Goal: Register for event/course

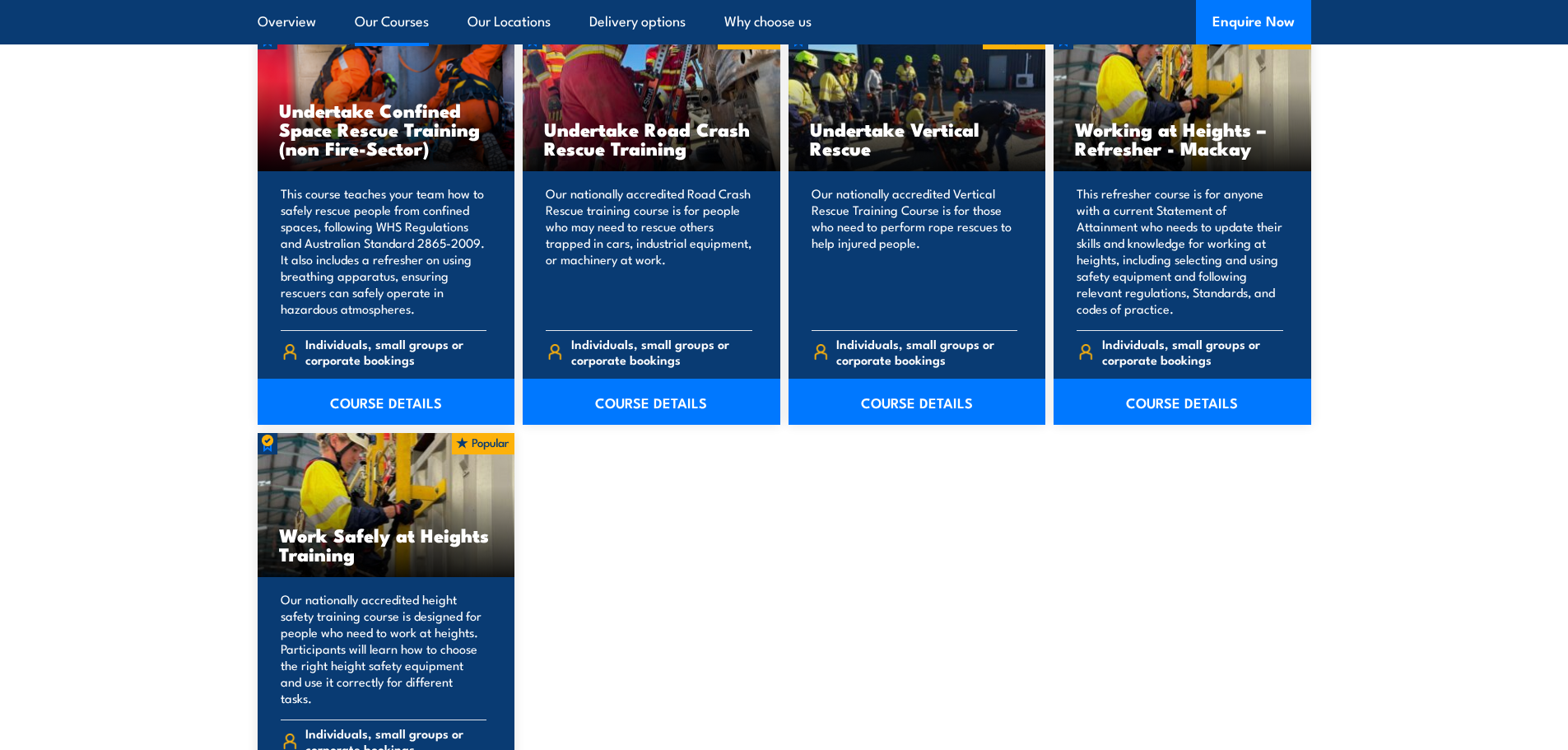
scroll to position [1894, 0]
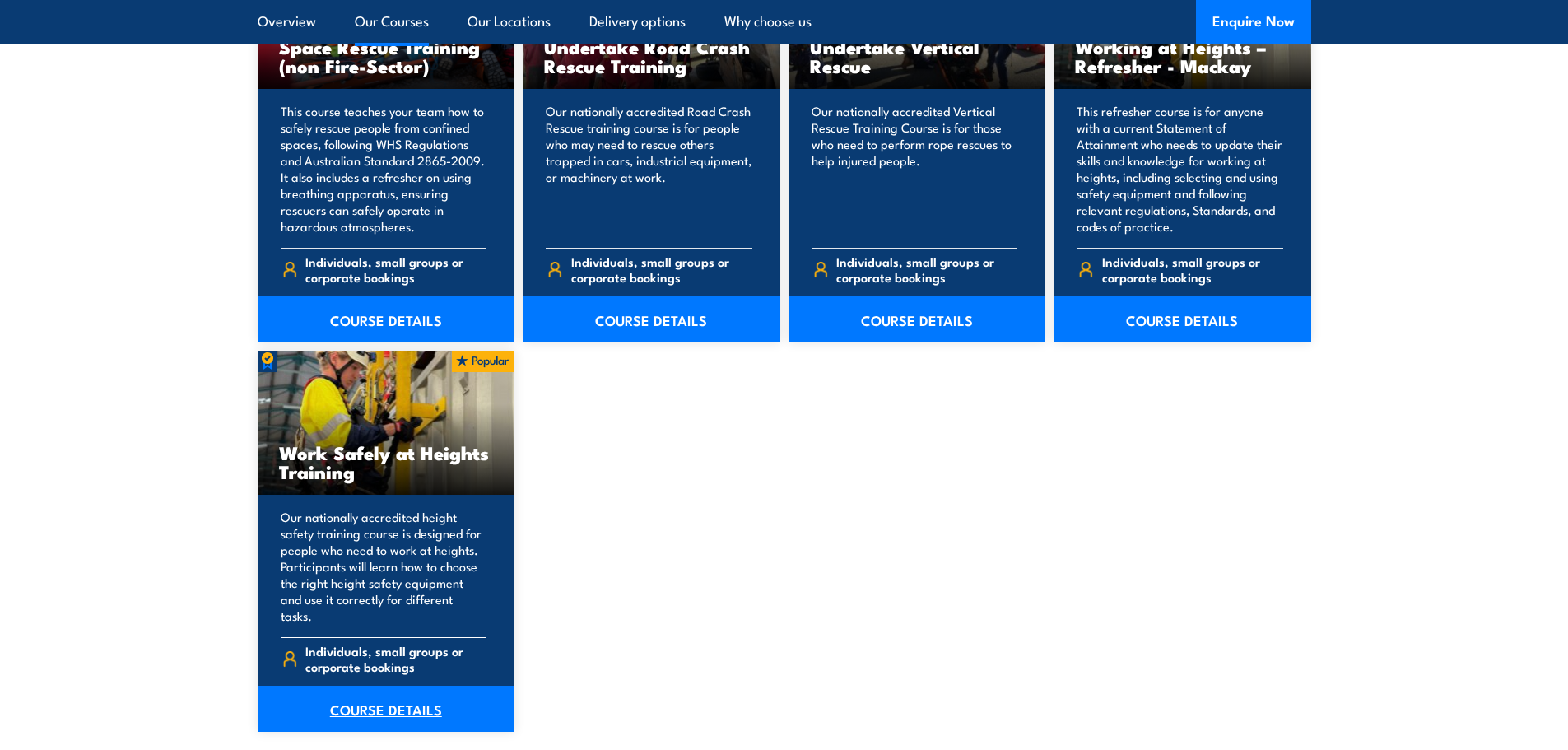
click at [393, 686] on link "COURSE DETAILS" at bounding box center [386, 708] width 258 height 46
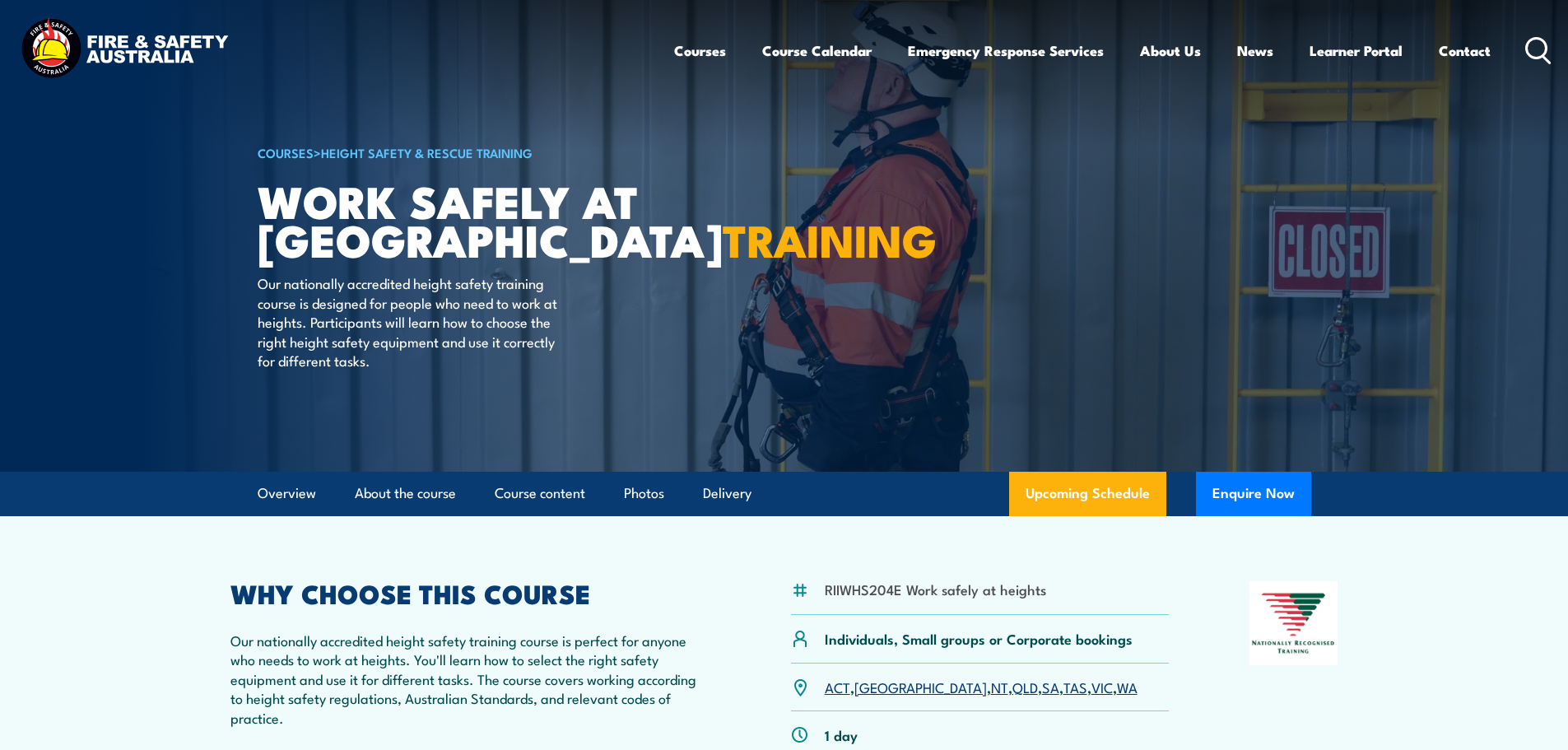
scroll to position [165, 0]
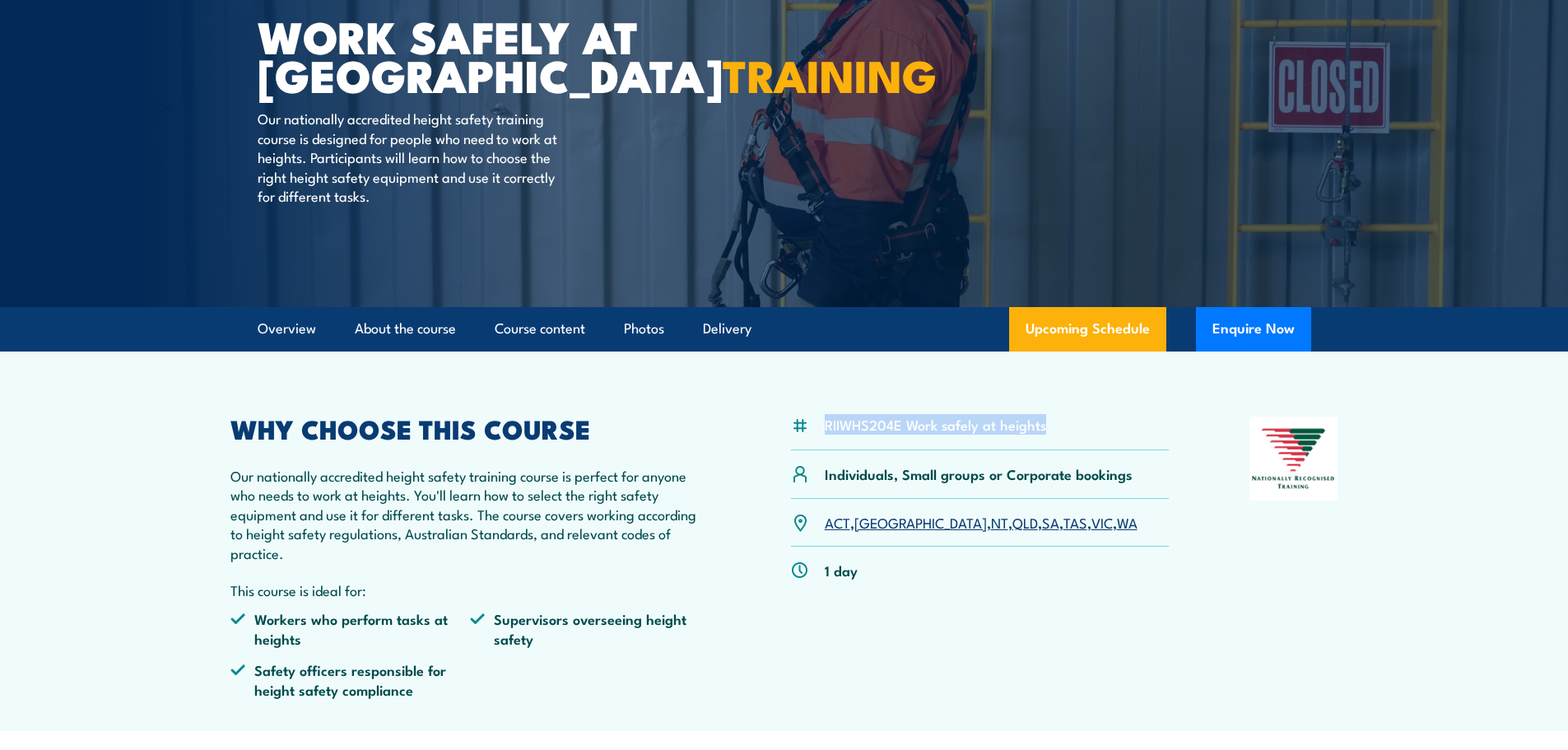
drag, startPoint x: 828, startPoint y: 426, endPoint x: 1047, endPoint y: 424, distance: 219.0
click at [1047, 424] on div "RIIWHS204E Work safely at heights" at bounding box center [981, 433] width 378 height 34
copy li "RIIWHS204E Work safely at heights"
